Goal: Find specific page/section: Find specific page/section

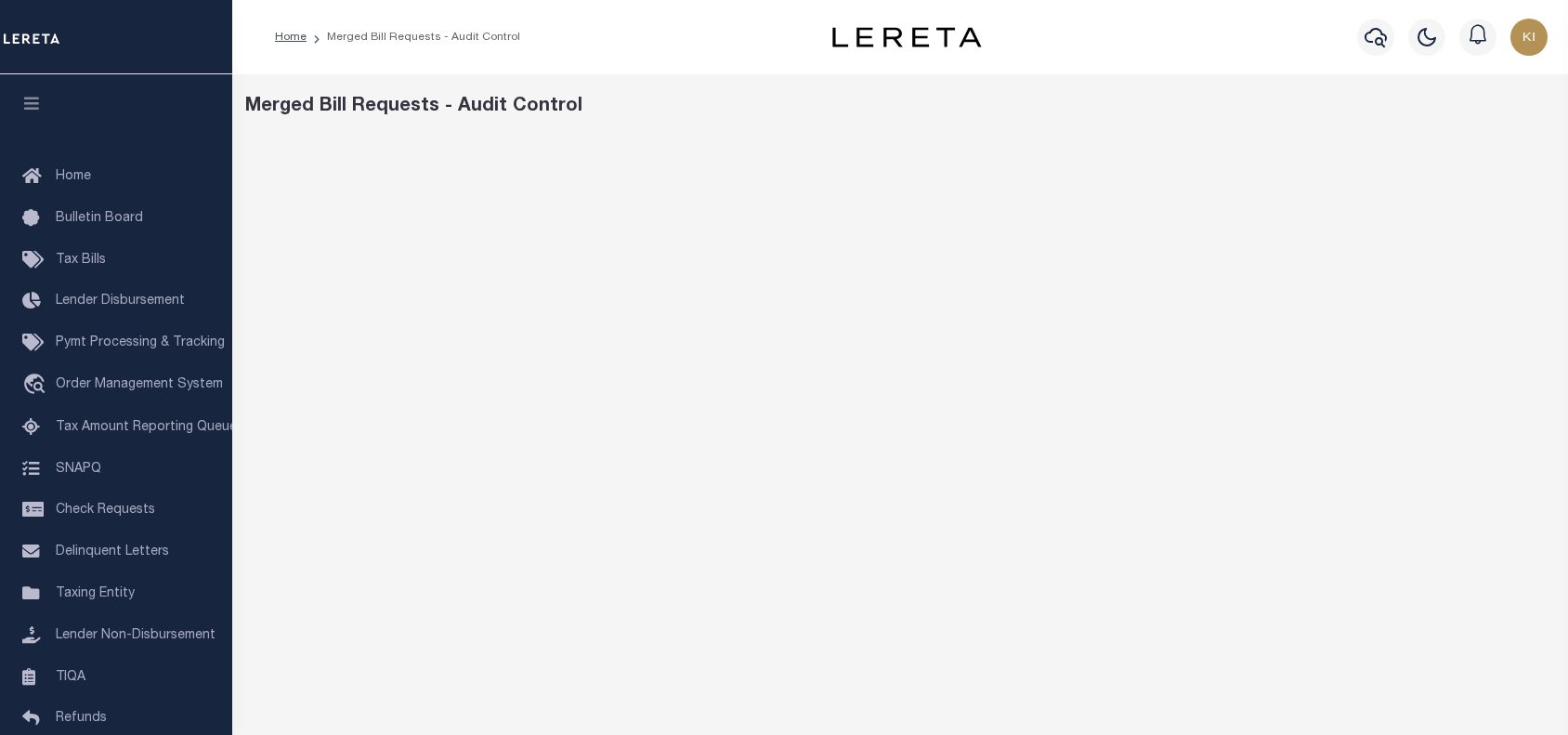
scroll to position [150, 0]
click at [769, 116] on div "Merged Bill Requests - Audit Control" at bounding box center [901, 107] width 1311 height 28
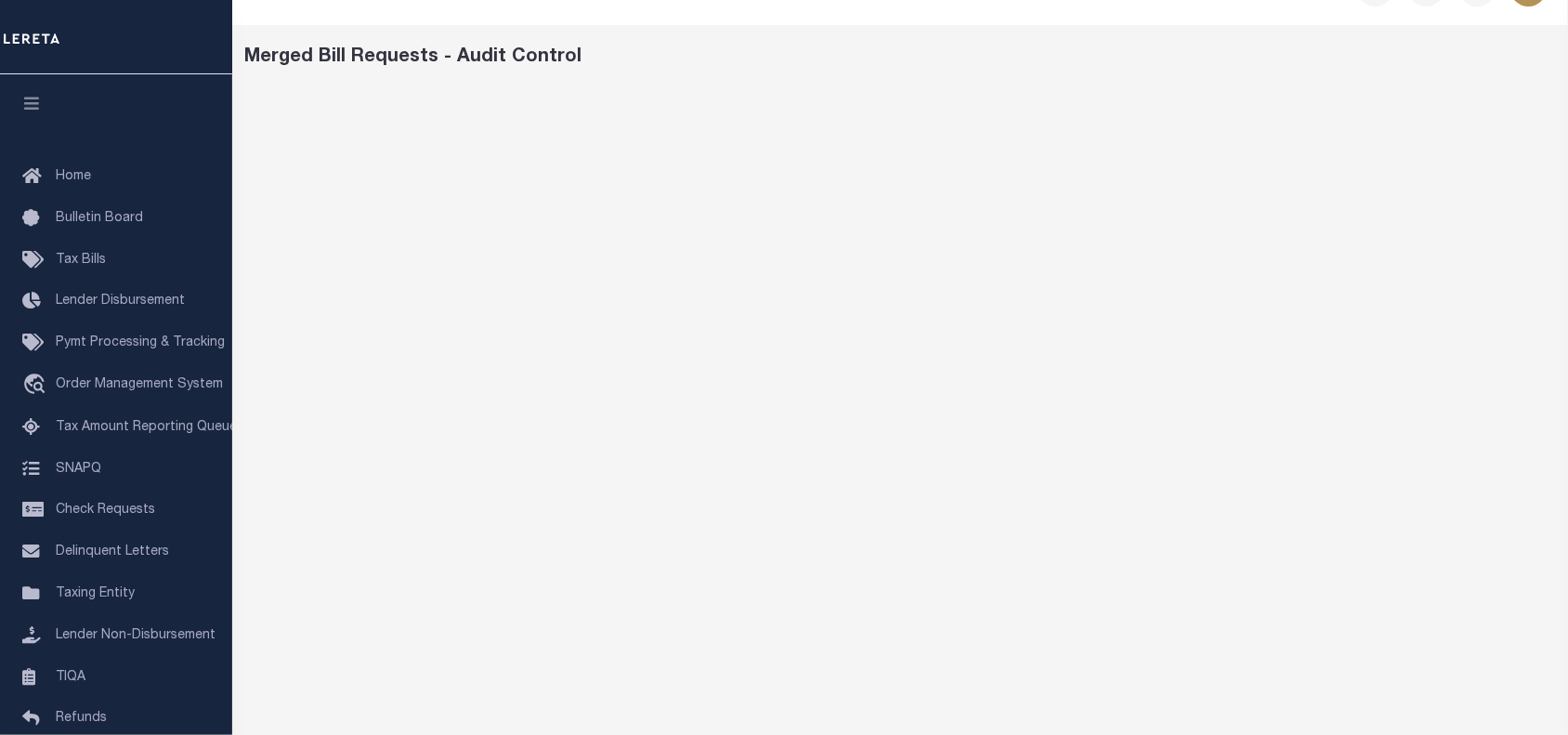
scroll to position [52, 0]
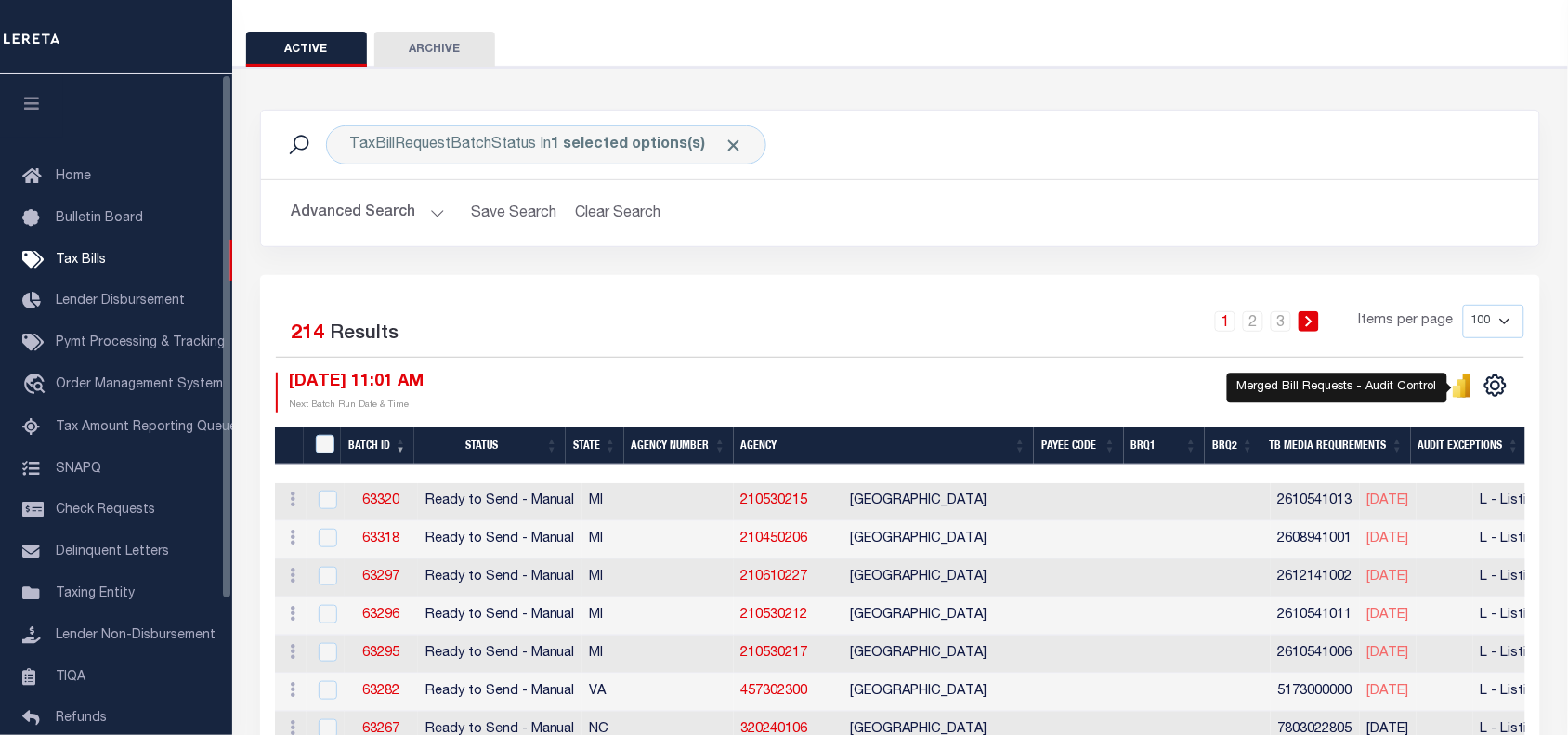
scroll to position [112, 0]
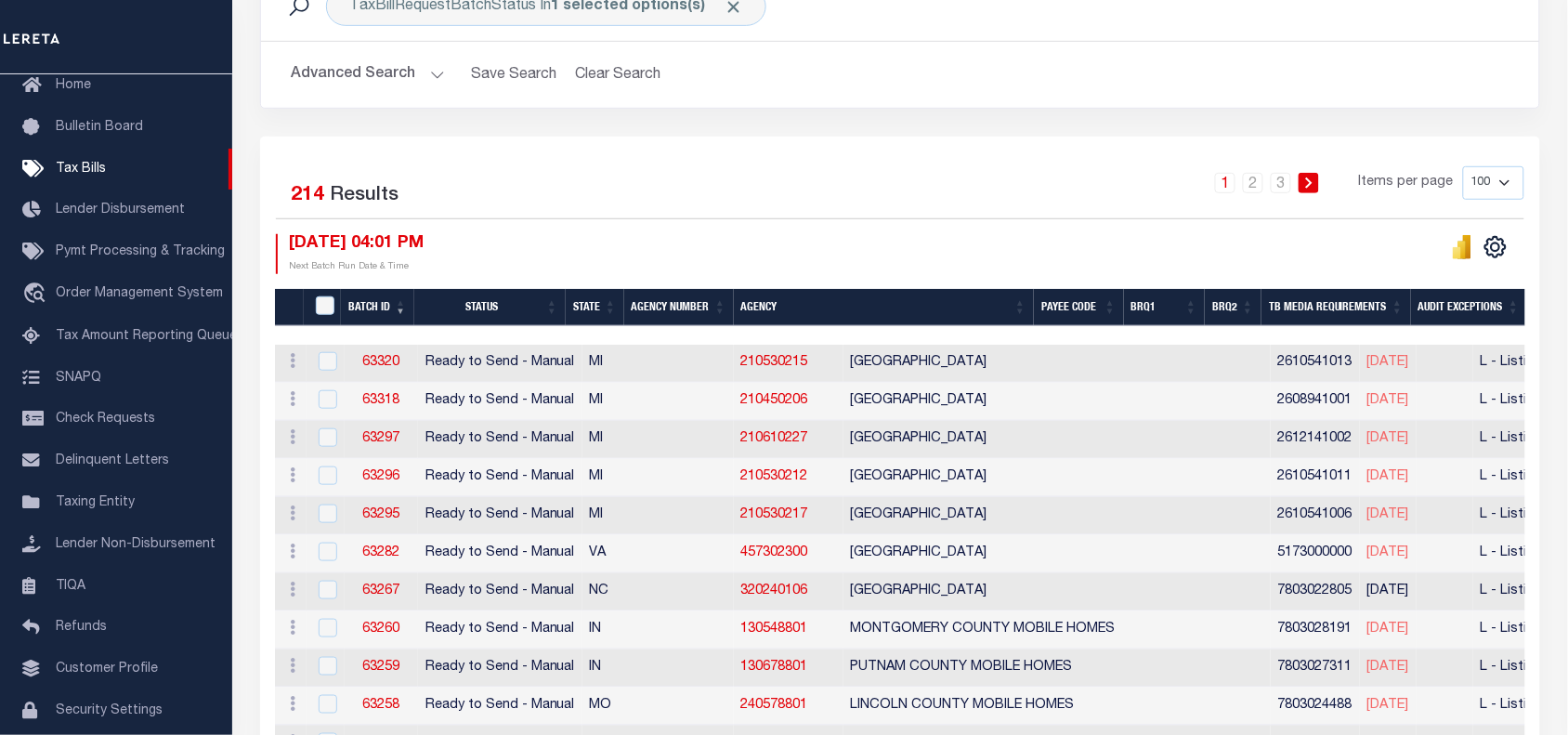
scroll to position [308, 0]
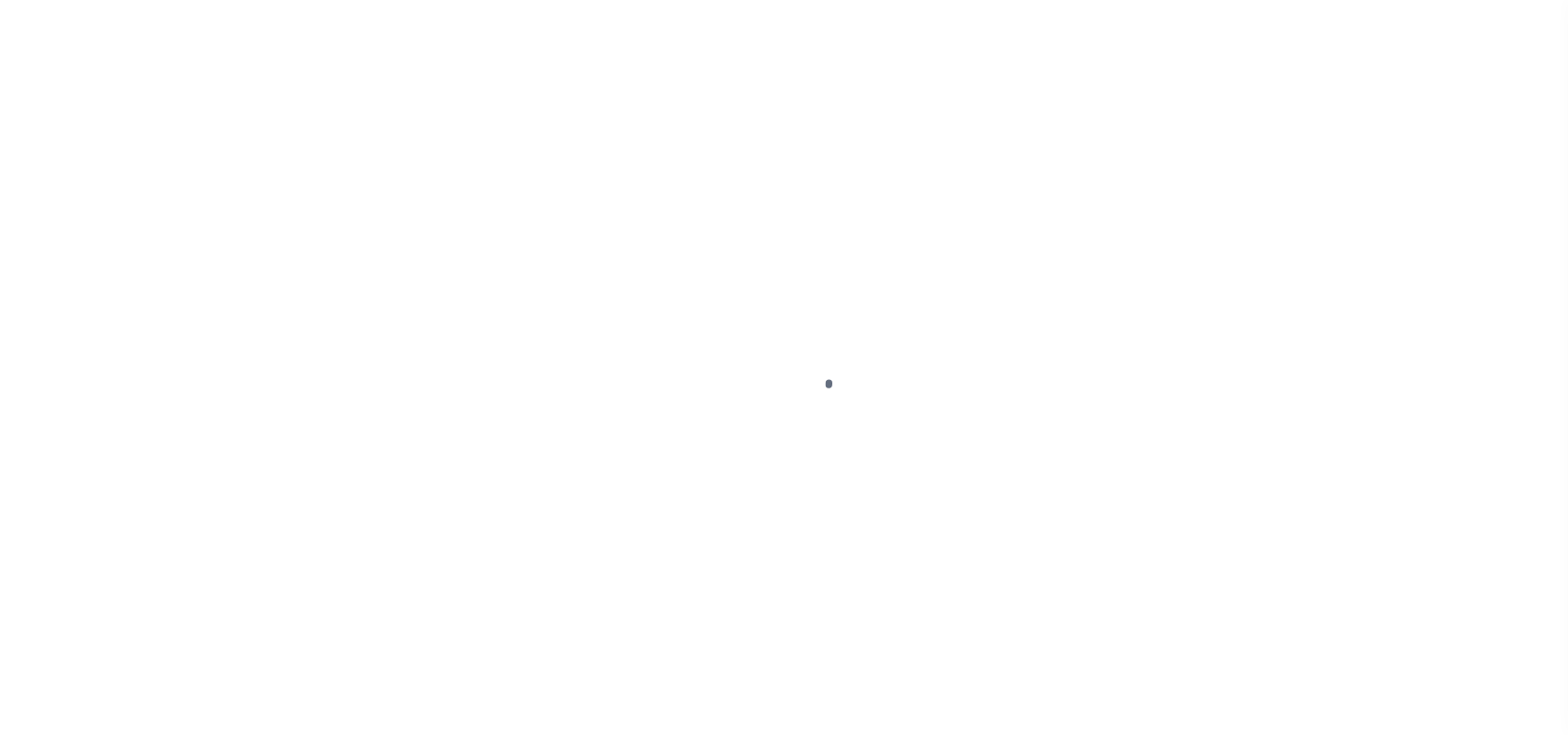
scroll to position [22, 0]
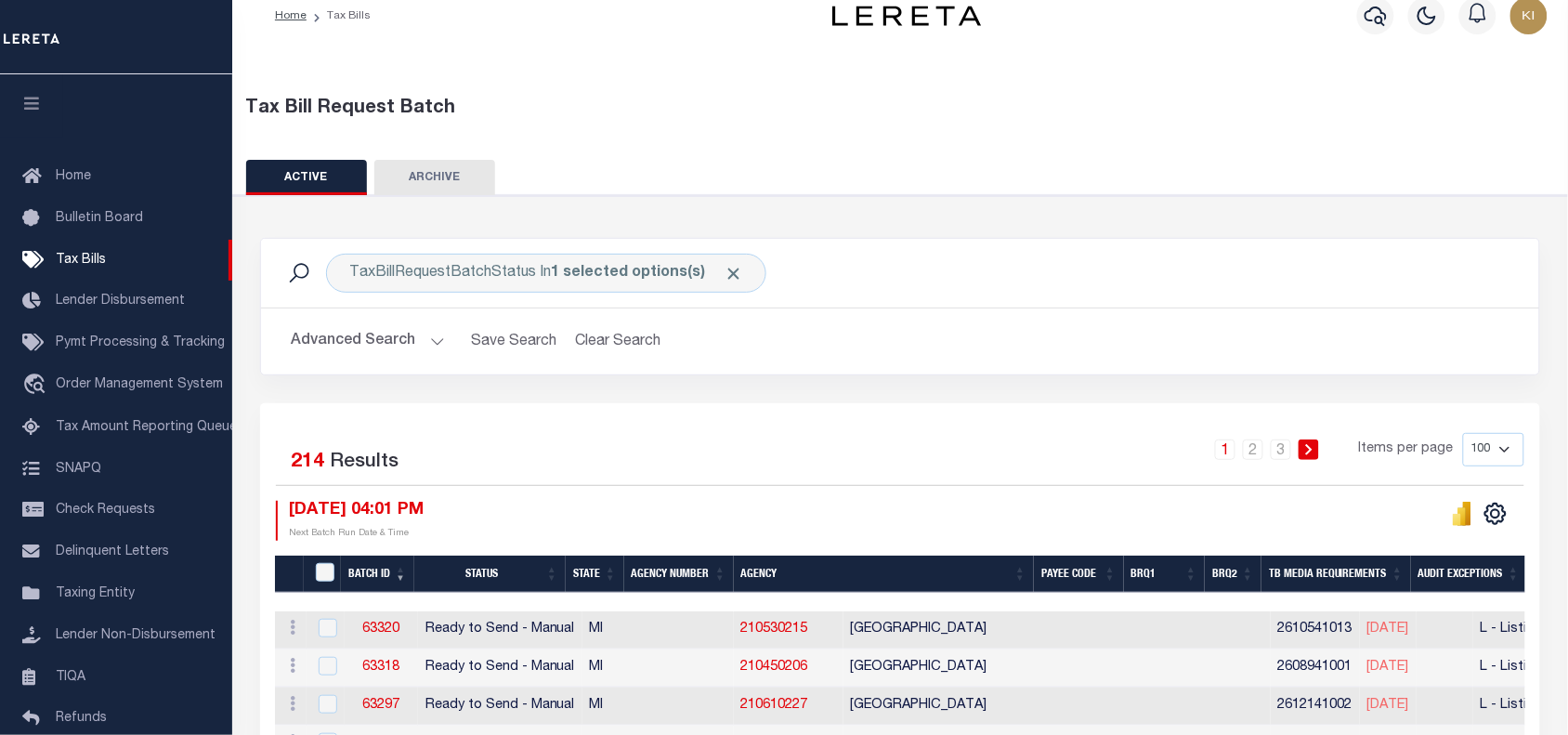
click at [775, 458] on div "1 2 3 Items per page 100 200 500 1000" at bounding box center [1059, 457] width 930 height 49
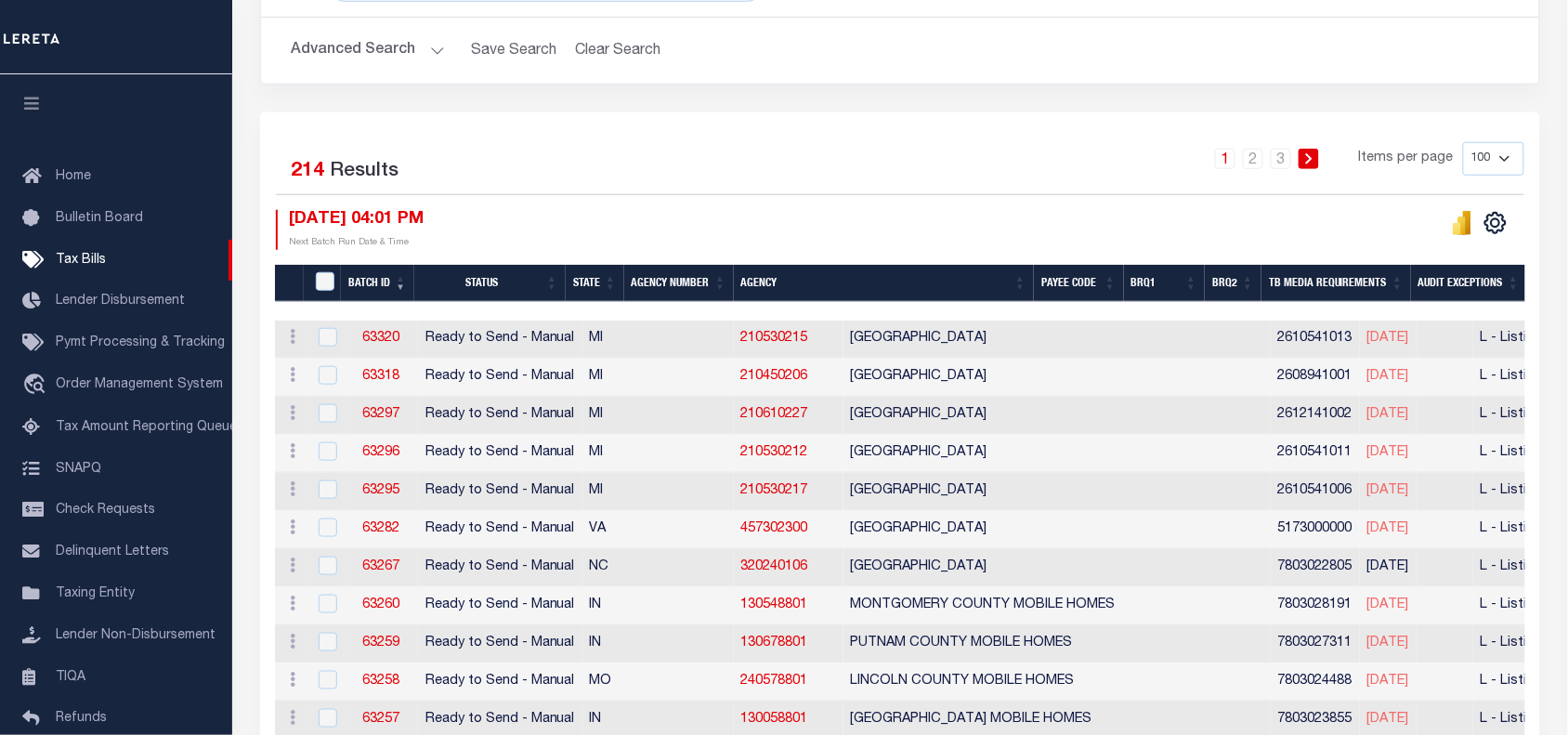
scroll to position [247, 0]
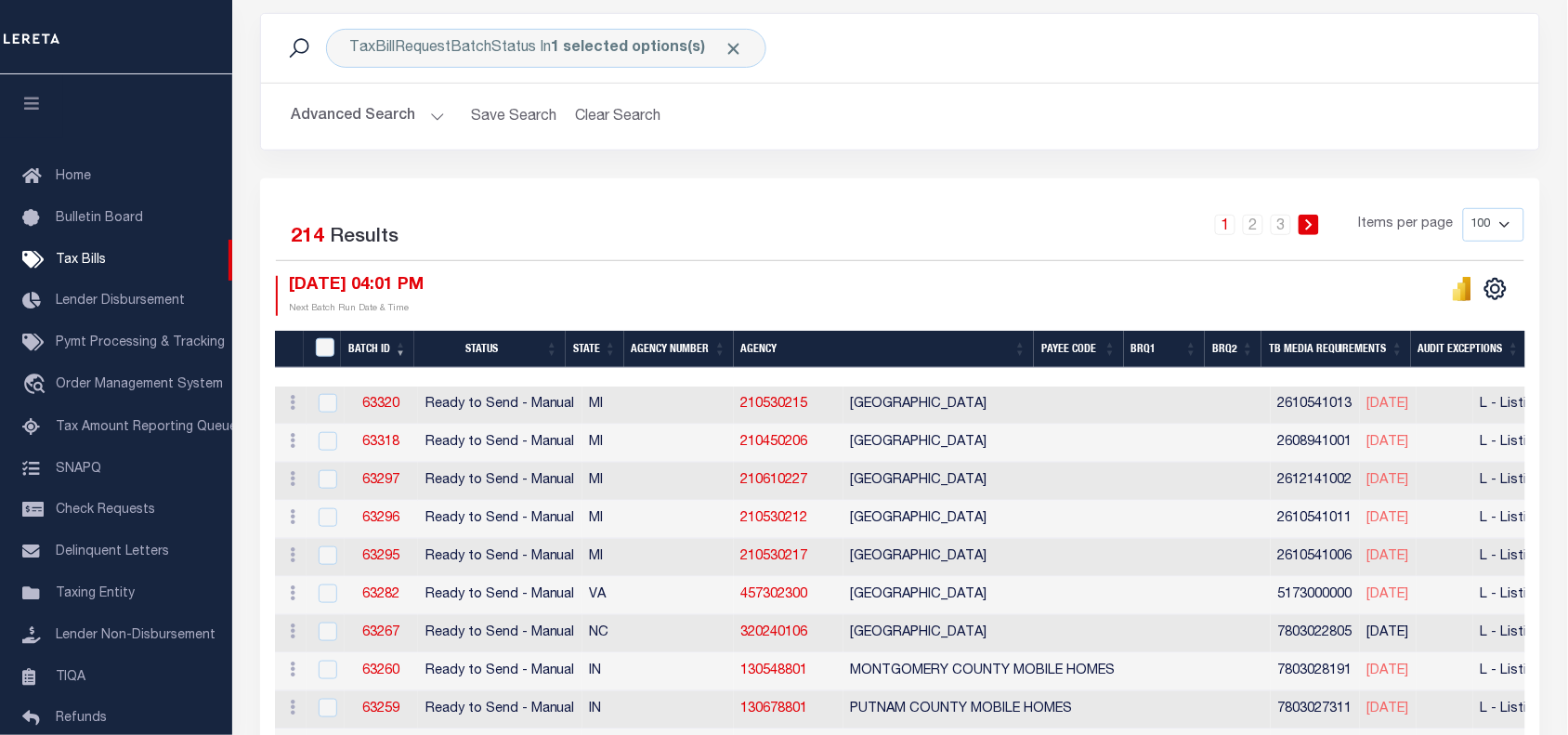
click at [809, 266] on div "Selected 214 Results 1 2 3 Items per page 100 200 500 1000 10/13/2025 04:01 PM …" at bounding box center [900, 262] width 1278 height 107
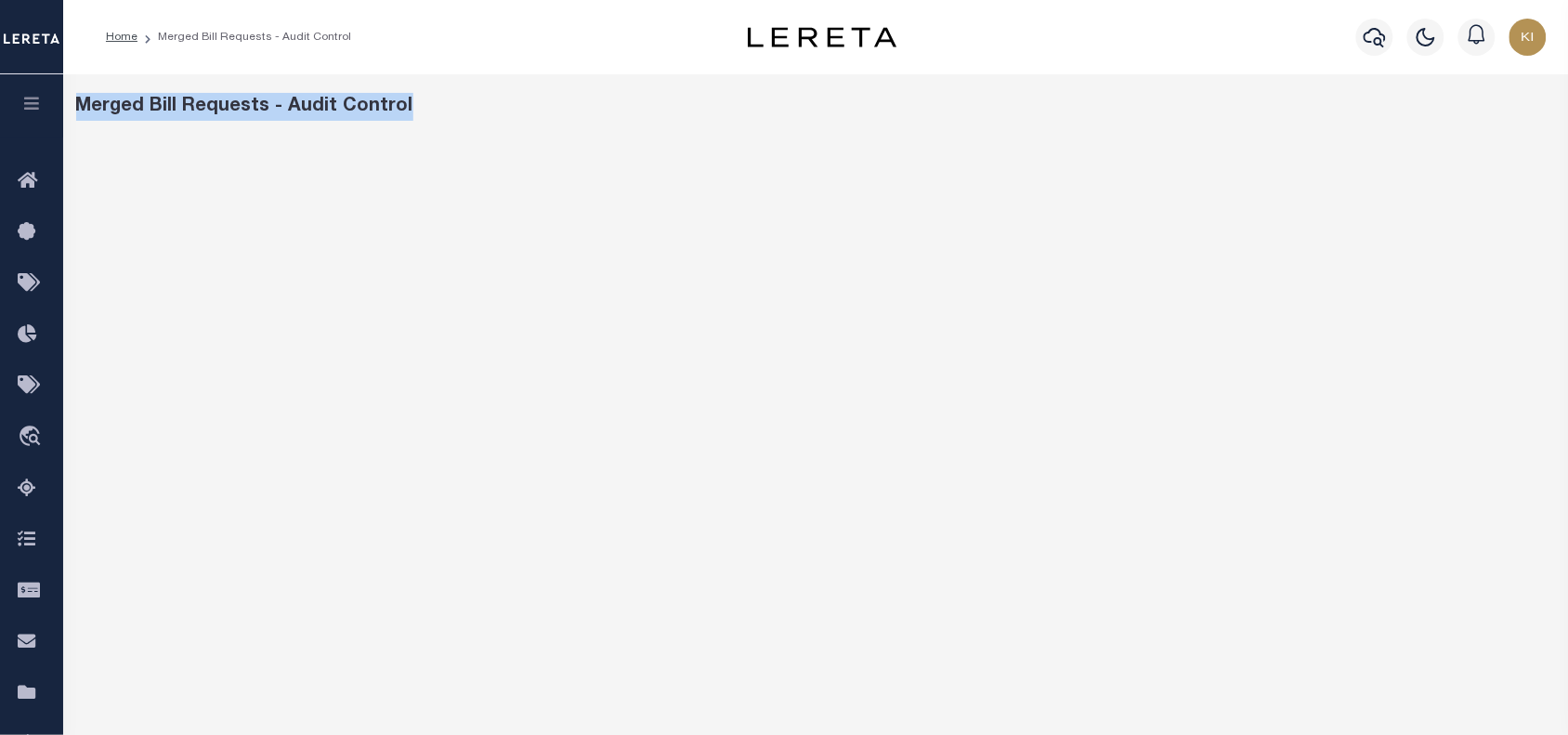
drag, startPoint x: 407, startPoint y: 109, endPoint x: 72, endPoint y: 108, distance: 335.0
click at [72, 108] on div "Merged Bill Requests - Audit Control" at bounding box center [815, 107] width 1494 height 28
copy div "Merged Bill Requests - Audit Control"
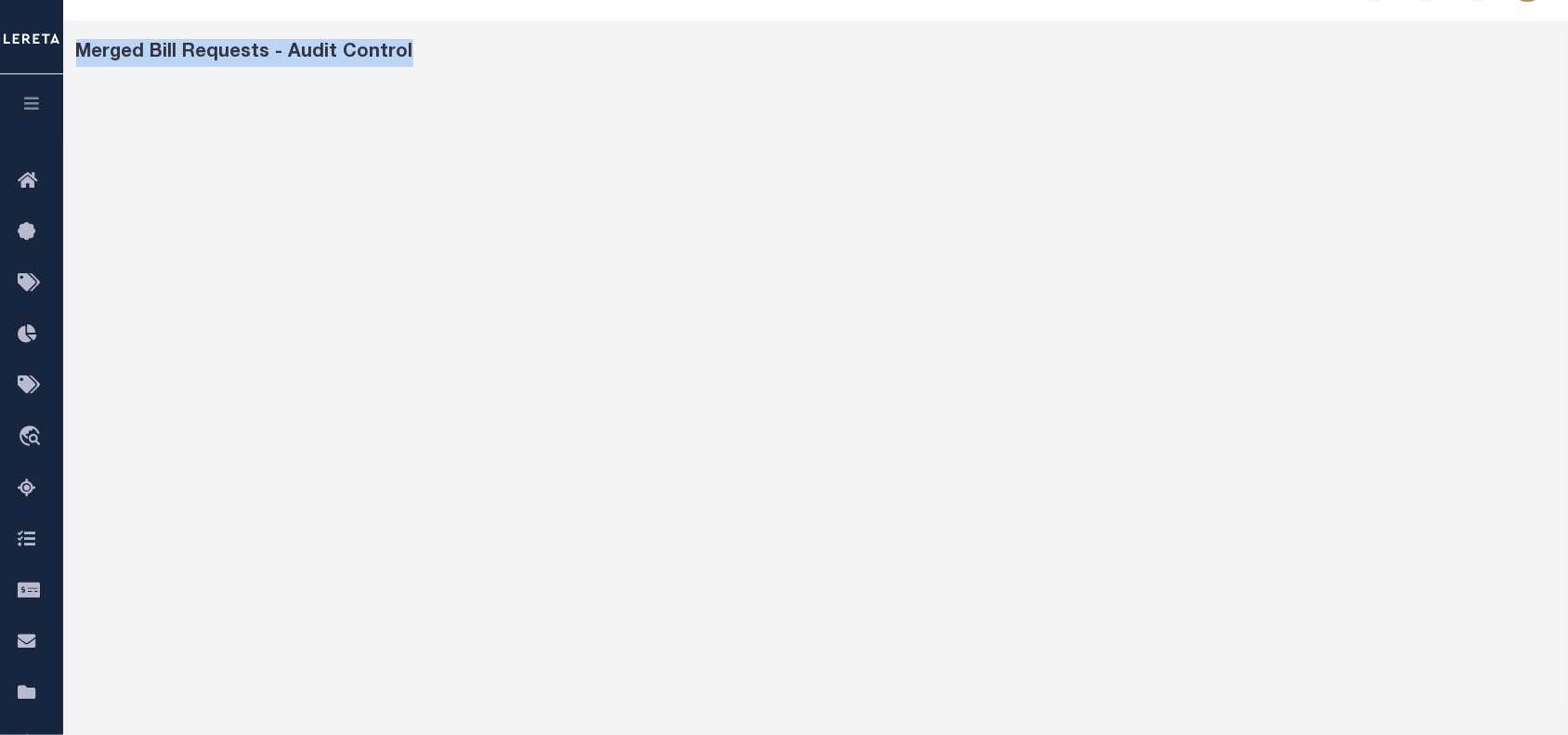
scroll to position [17, 0]
